Goal: Navigation & Orientation: Understand site structure

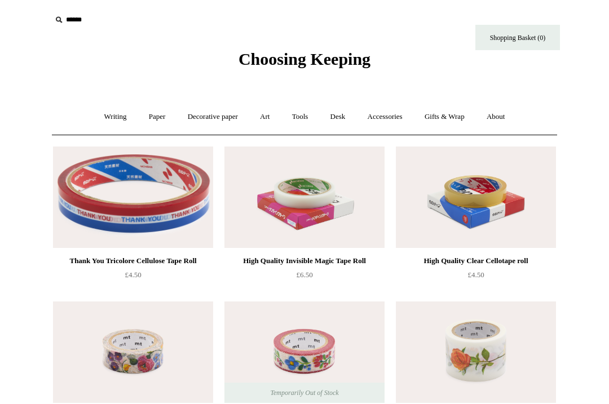
click at [221, 117] on link "Decorative paper +" at bounding box center [213, 117] width 71 height 30
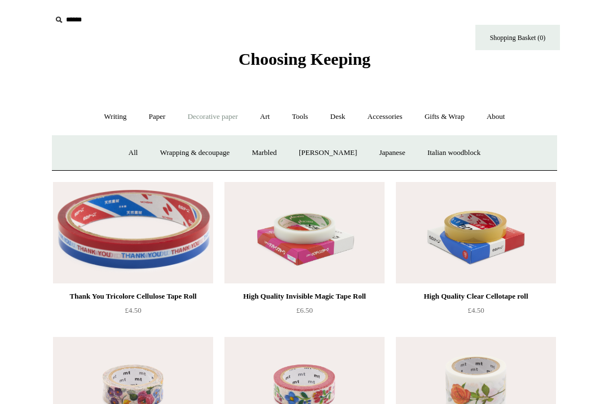
click at [123, 153] on link "All" at bounding box center [133, 153] width 30 height 30
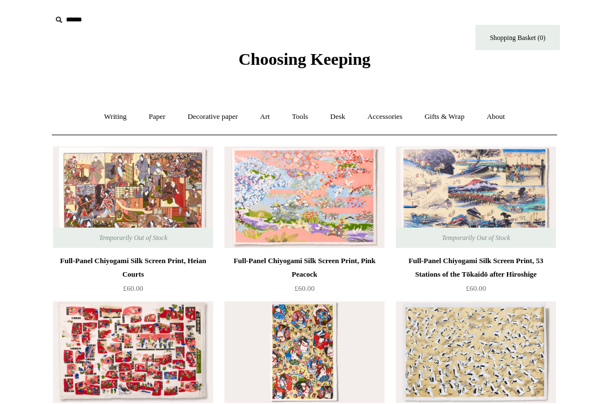
click at [265, 113] on link "Art +" at bounding box center [265, 117] width 30 height 30
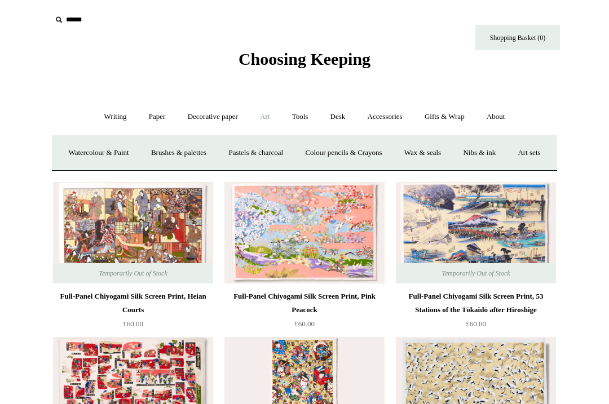
click at [381, 148] on link "Colour pencils & Crayons" at bounding box center [343, 153] width 97 height 30
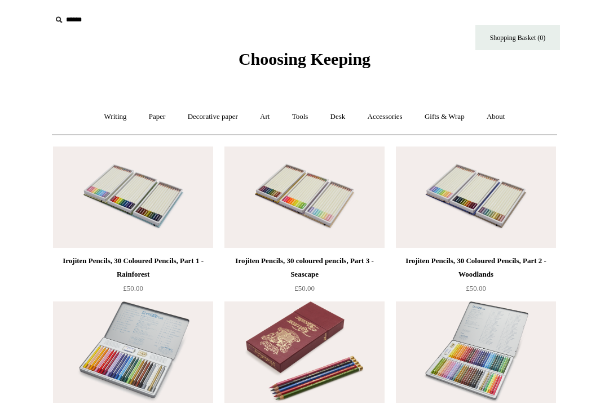
click at [266, 116] on link "Art +" at bounding box center [265, 117] width 30 height 30
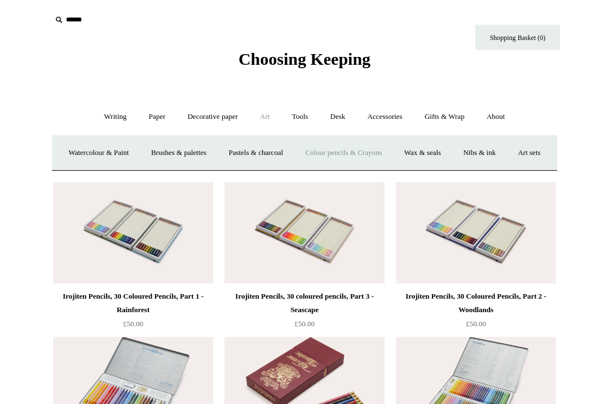
click at [506, 151] on link "Nibs & ink" at bounding box center [479, 153] width 53 height 30
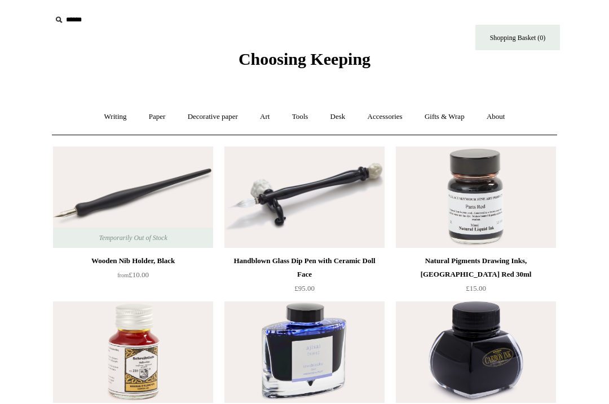
click at [267, 115] on link "Art +" at bounding box center [265, 117] width 30 height 30
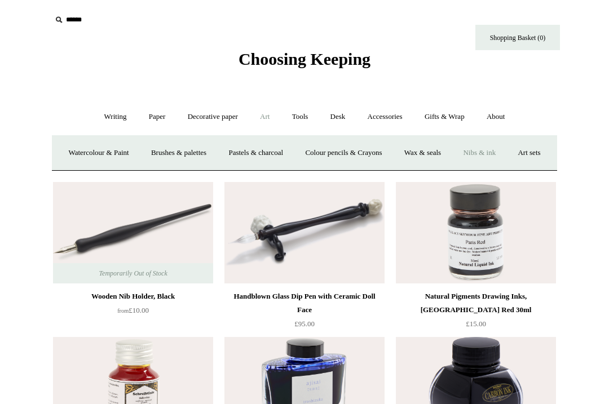
click at [508, 168] on link "Art sets" at bounding box center [529, 153] width 43 height 30
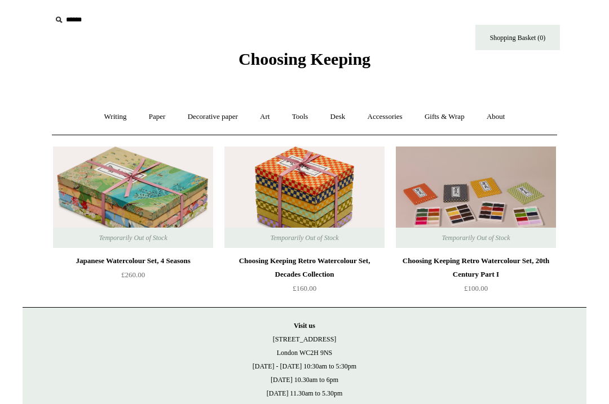
click at [267, 116] on link "Art +" at bounding box center [265, 117] width 30 height 30
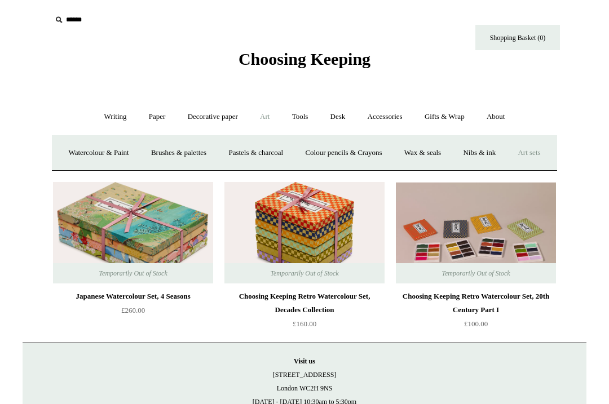
click at [301, 112] on link "Tools +" at bounding box center [300, 117] width 37 height 30
click at [323, 152] on link "Glue" at bounding box center [324, 153] width 34 height 30
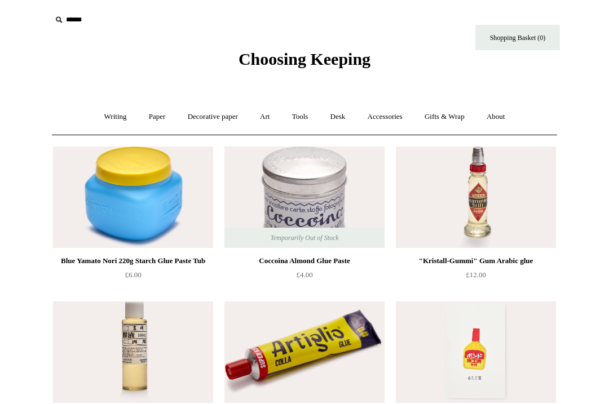
click at [303, 106] on link "Tools +" at bounding box center [300, 117] width 37 height 30
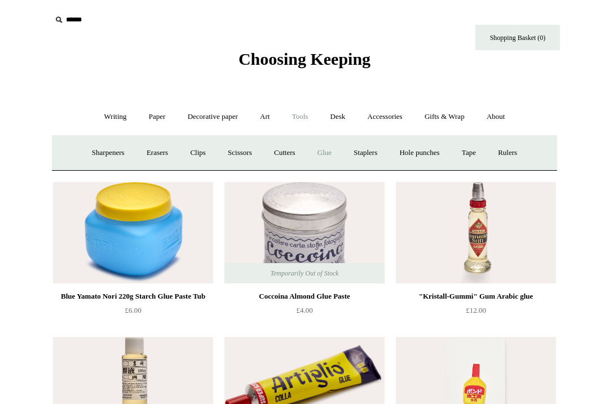
click at [286, 151] on link "Cutters" at bounding box center [285, 153] width 42 height 30
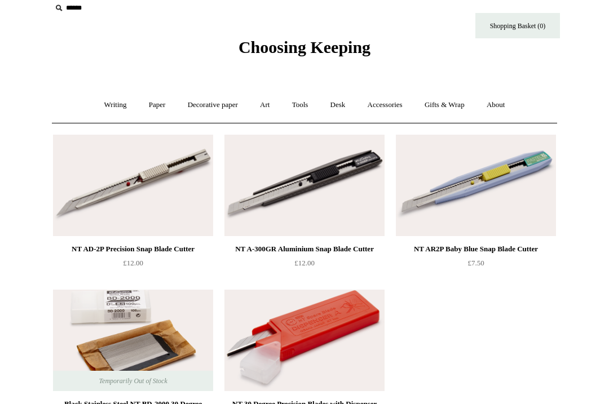
scroll to position [12, 0]
click at [457, 348] on ul "NT AD-2P Precision Snap Blade Cutter £12.00 NT A-300GR Aluminium Snap Blade Cut…" at bounding box center [318, 284] width 538 height 310
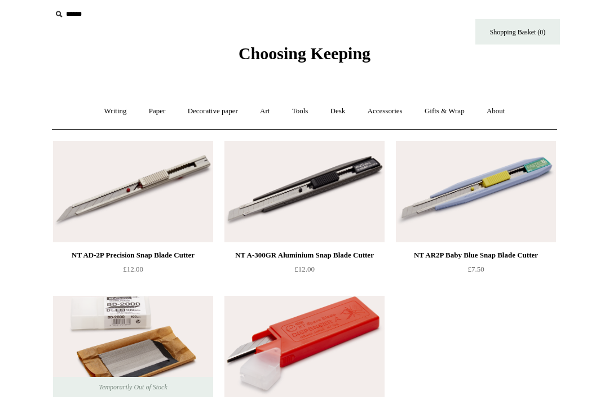
scroll to position [0, 0]
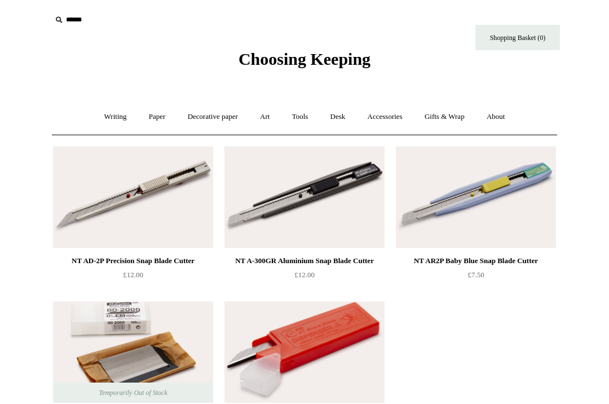
click at [272, 113] on link "Art +" at bounding box center [265, 117] width 30 height 30
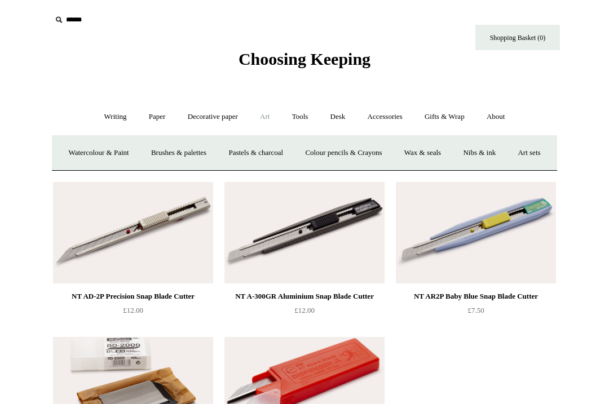
click at [301, 115] on link "Tools +" at bounding box center [300, 117] width 37 height 30
click at [232, 147] on link "Scissors" at bounding box center [240, 153] width 45 height 30
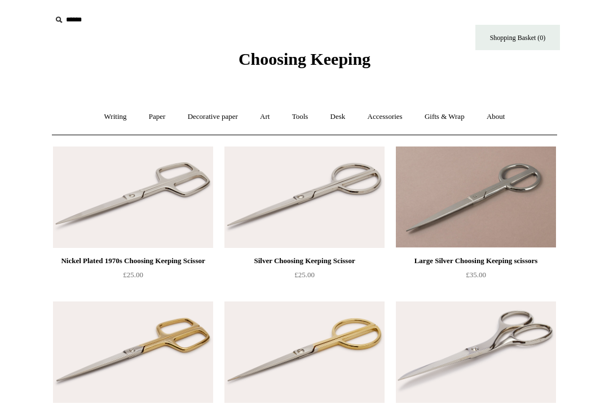
click at [299, 113] on link "Tools +" at bounding box center [300, 117] width 37 height 30
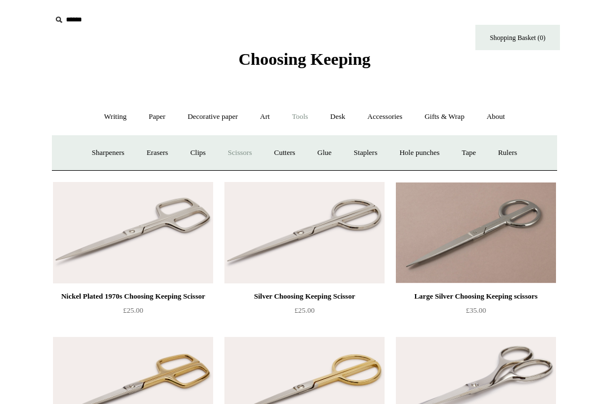
click at [100, 149] on link "Sharpeners" at bounding box center [108, 153] width 53 height 30
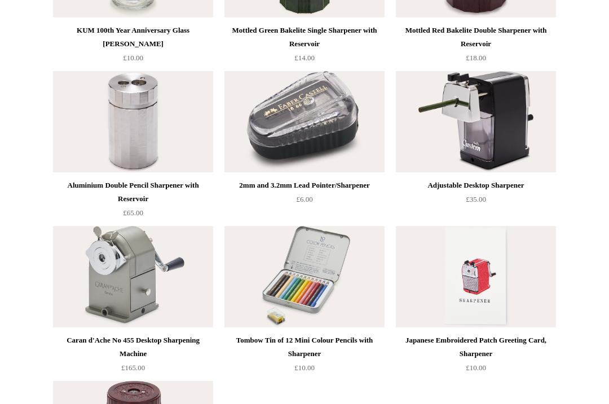
scroll to position [542, 0]
click at [481, 276] on img at bounding box center [476, 277] width 160 height 102
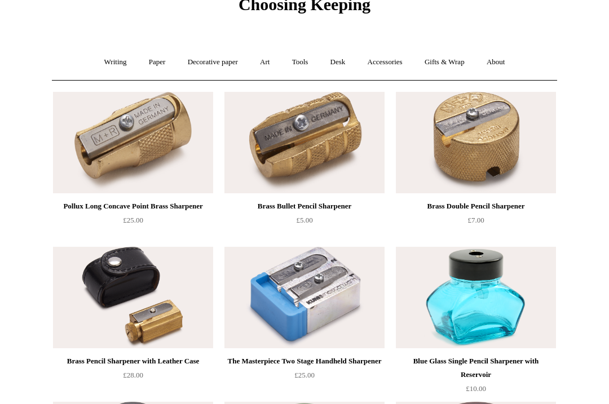
scroll to position [0, 0]
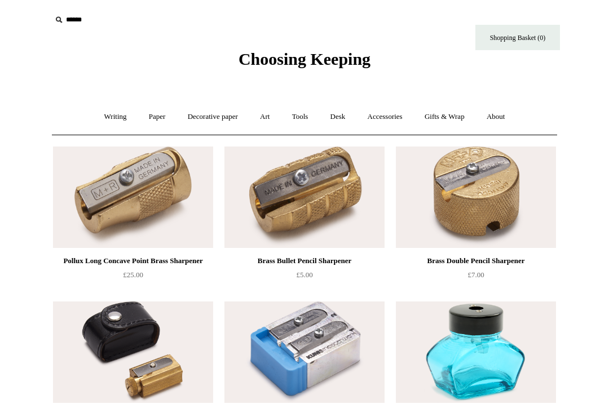
click at [298, 114] on link "Tools +" at bounding box center [300, 117] width 37 height 30
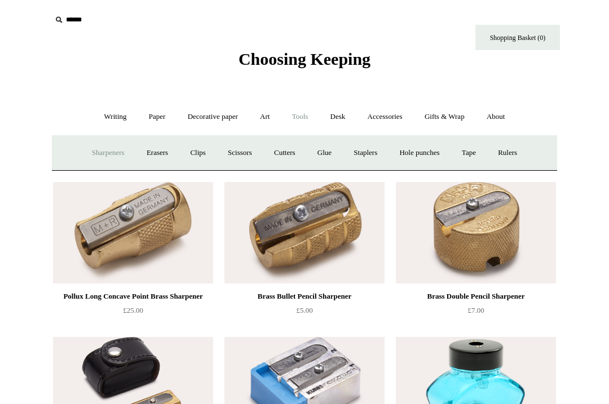
click at [156, 150] on link "Erasers" at bounding box center [158, 153] width 42 height 30
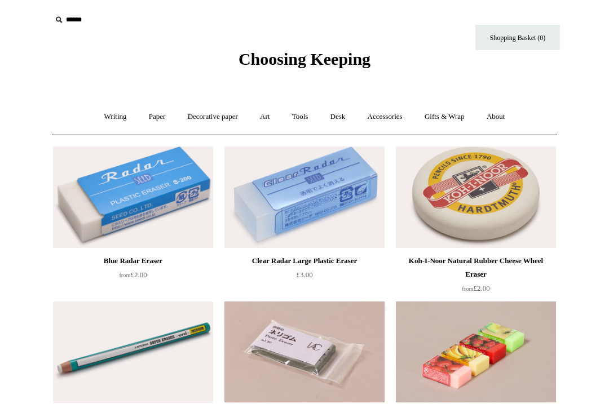
click at [302, 116] on link "Tools +" at bounding box center [300, 117] width 37 height 30
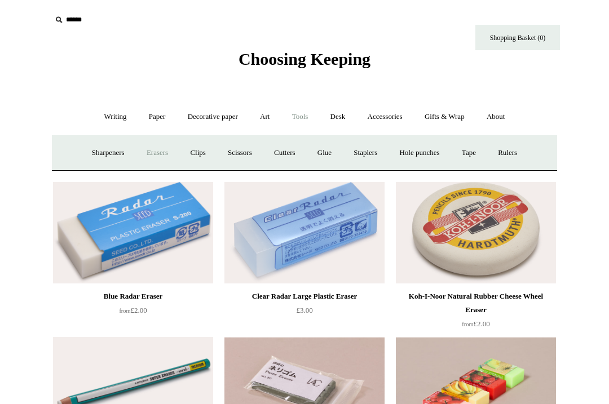
click at [196, 150] on link "Clips +" at bounding box center [198, 153] width 36 height 30
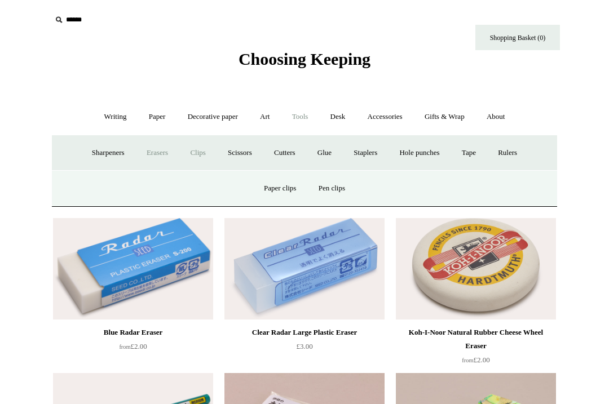
click at [339, 190] on link "Pen clips" at bounding box center [332, 189] width 47 height 30
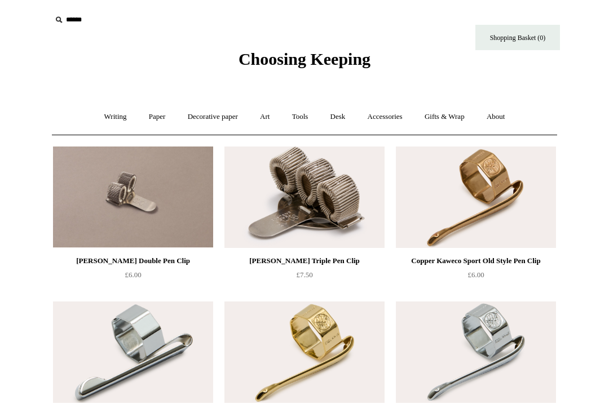
click at [305, 115] on link "Tools +" at bounding box center [300, 117] width 37 height 30
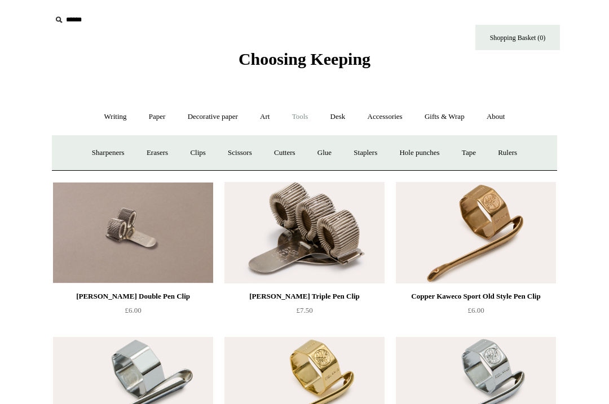
click at [195, 151] on link "Clips +" at bounding box center [198, 153] width 36 height 30
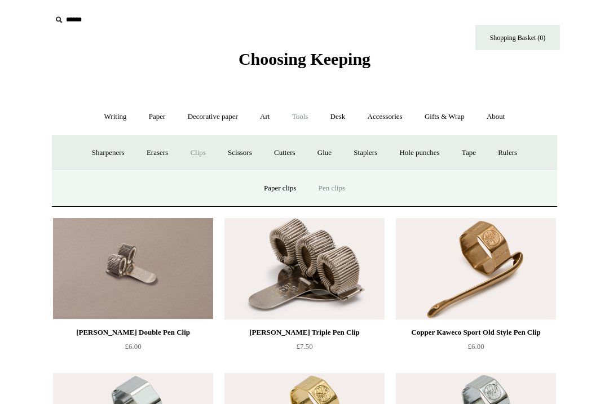
click at [279, 190] on link "Paper clips" at bounding box center [280, 189] width 52 height 30
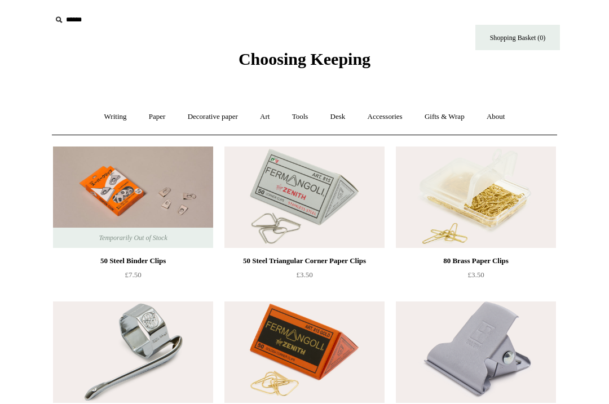
click at [301, 117] on link "Tools +" at bounding box center [300, 117] width 37 height 30
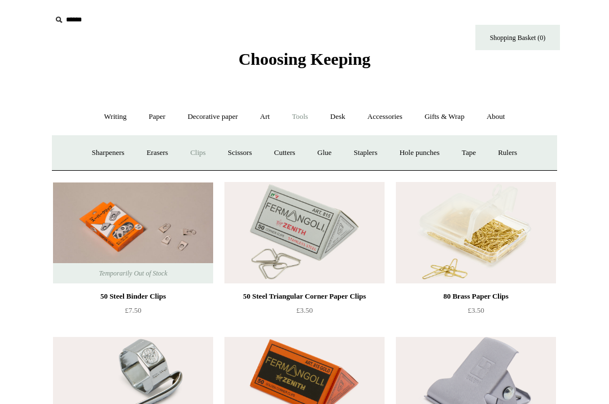
click at [366, 155] on link "Staplers +" at bounding box center [366, 153] width 44 height 30
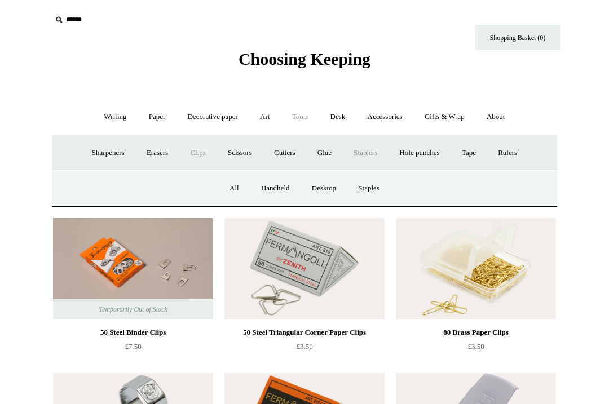
click at [228, 186] on link "All" at bounding box center [234, 189] width 30 height 30
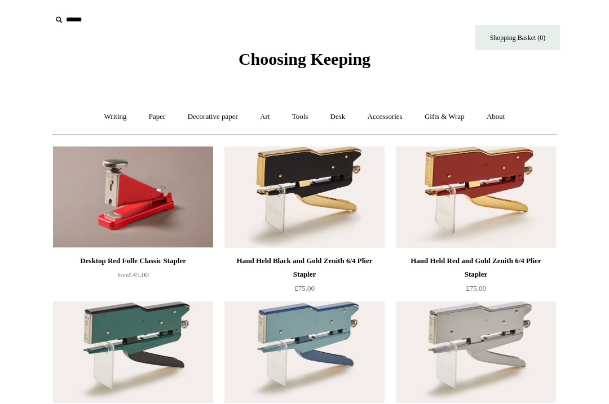
click at [308, 115] on link "Tools +" at bounding box center [300, 117] width 37 height 30
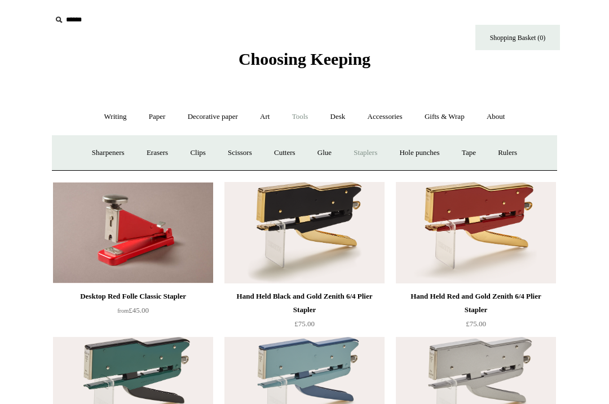
click at [430, 153] on link "Hole punches" at bounding box center [419, 153] width 60 height 30
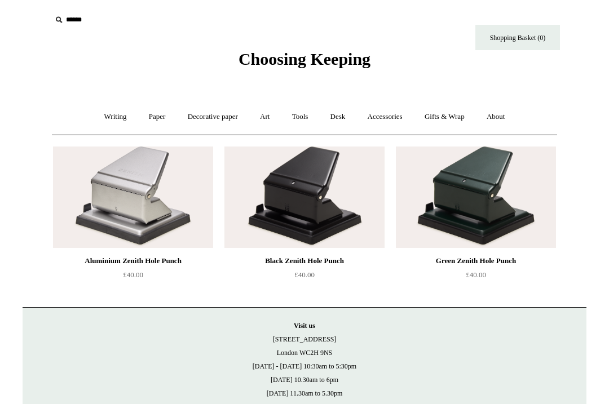
click at [300, 113] on link "Tools +" at bounding box center [300, 117] width 37 height 30
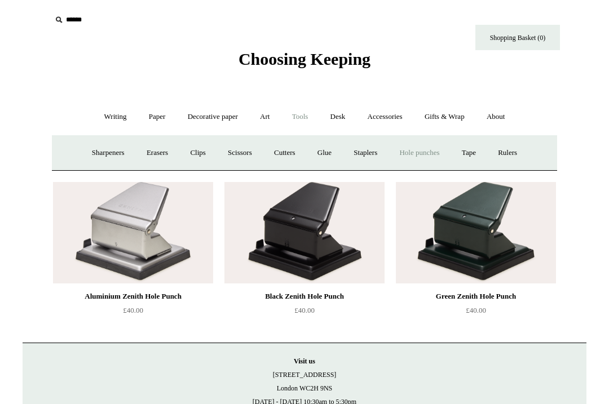
click at [478, 152] on link "Tape +" at bounding box center [469, 153] width 34 height 30
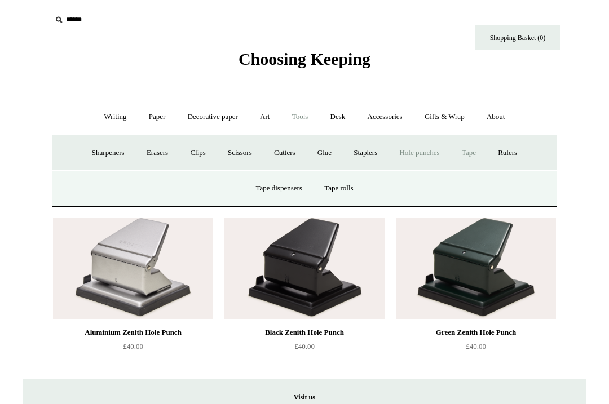
click at [523, 151] on link "Rulers" at bounding box center [507, 153] width 39 height 30
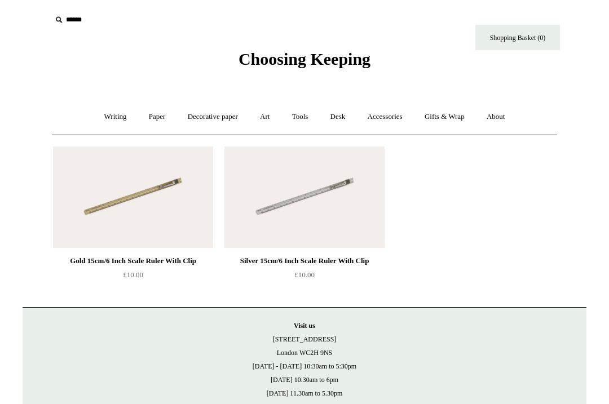
click at [325, 197] on img at bounding box center [305, 198] width 160 height 102
click at [340, 117] on link "Desk +" at bounding box center [338, 117] width 36 height 30
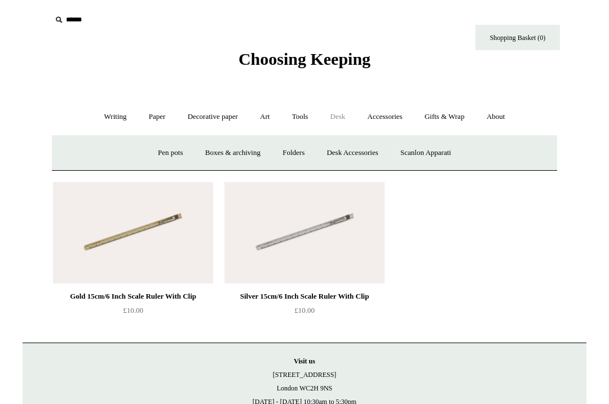
click at [162, 154] on link "Pen pots" at bounding box center [170, 153] width 45 height 30
click at [243, 149] on link "Boxes & archiving" at bounding box center [233, 153] width 76 height 30
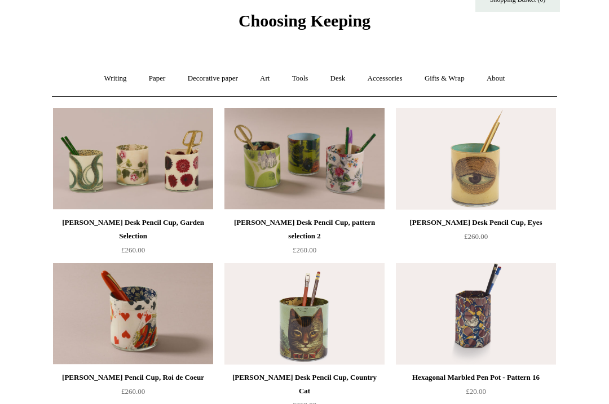
scroll to position [28, 0]
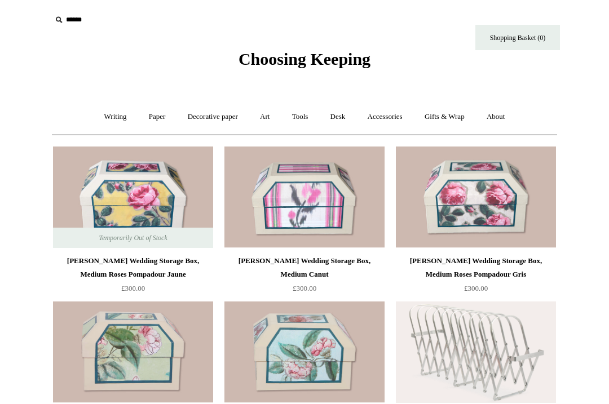
click at [342, 115] on link "Desk +" at bounding box center [338, 117] width 36 height 30
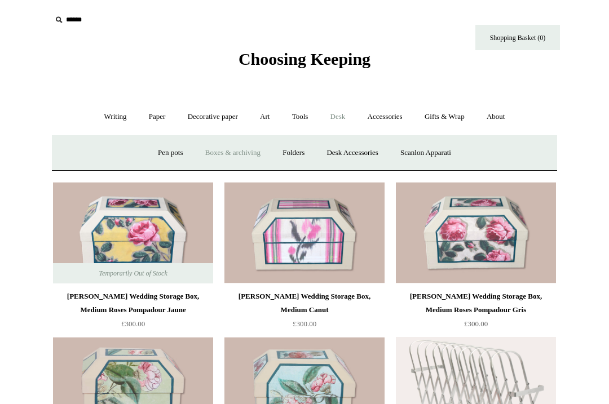
click at [294, 151] on link "Folders" at bounding box center [293, 153] width 42 height 30
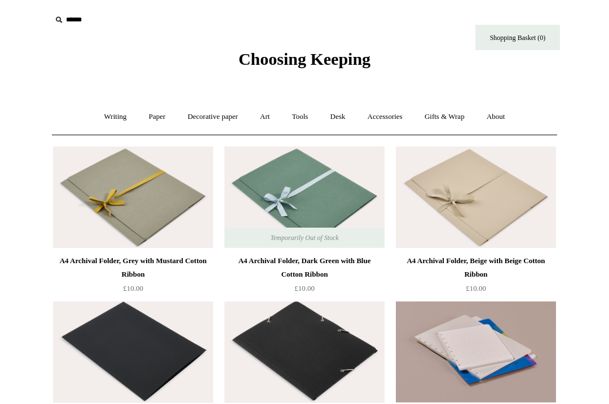
click at [341, 117] on link "Desk +" at bounding box center [338, 117] width 36 height 30
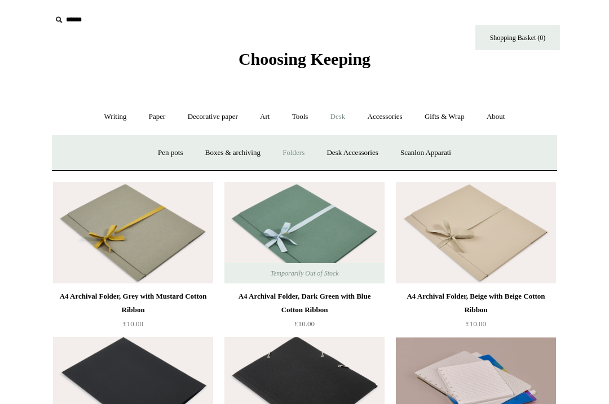
click at [366, 153] on link "Desk Accessories" at bounding box center [352, 153] width 72 height 30
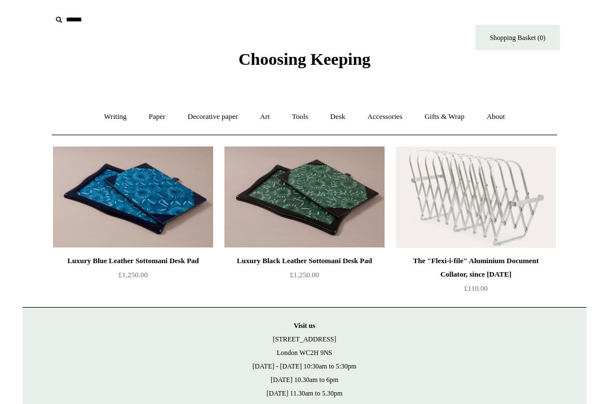
click at [346, 115] on link "Desk +" at bounding box center [338, 117] width 36 height 30
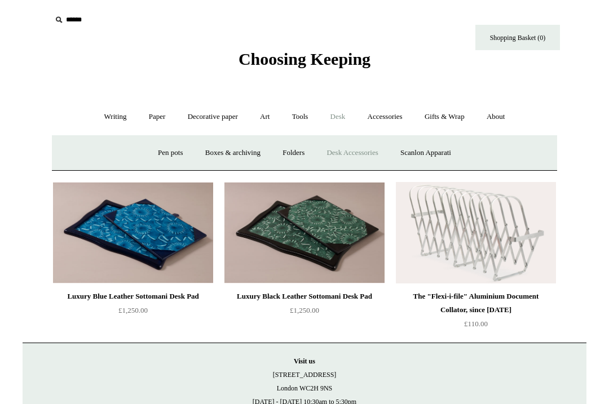
click at [446, 150] on link "Scanlon Apparati" at bounding box center [425, 153] width 71 height 30
